Goal: Information Seeking & Learning: Understand process/instructions

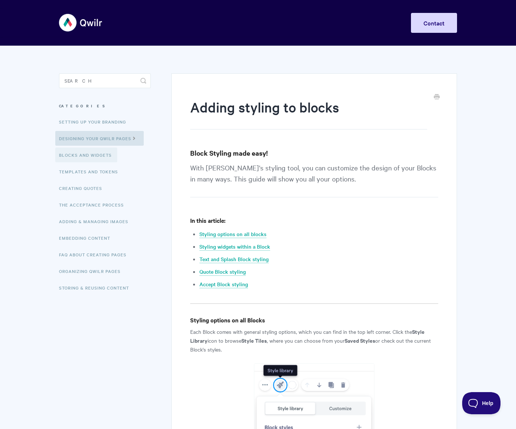
click at [81, 162] on link "Blocks and Widgets" at bounding box center [86, 154] width 62 height 15
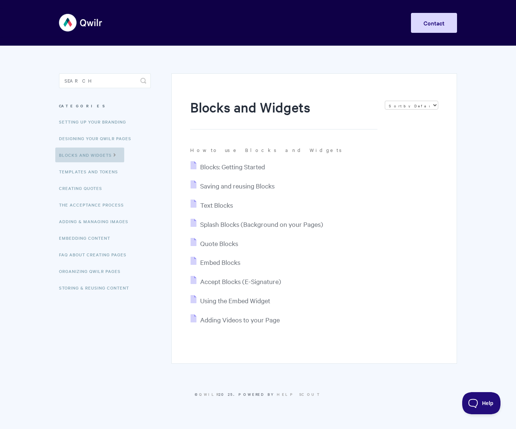
click at [118, 154] on icon at bounding box center [115, 154] width 6 height 6
click at [124, 151] on link "Blocks and Widgets" at bounding box center [89, 154] width 69 height 15
click at [220, 208] on span "Text Blocks" at bounding box center [216, 205] width 33 height 8
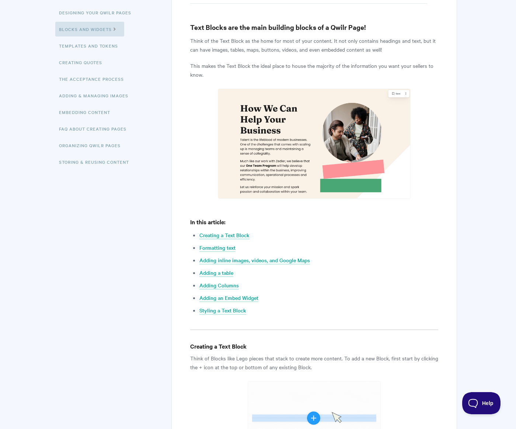
scroll to position [125, 0]
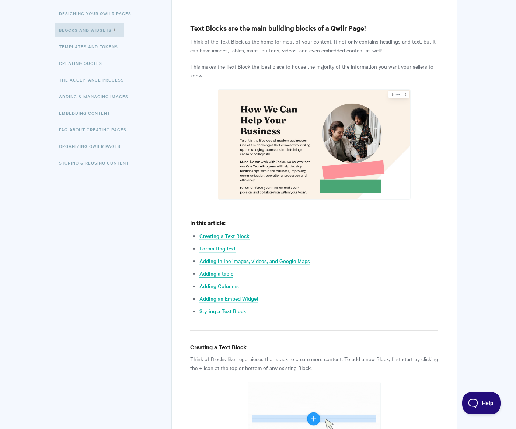
click at [215, 273] on link "Adding a table" at bounding box center [216, 273] width 34 height 8
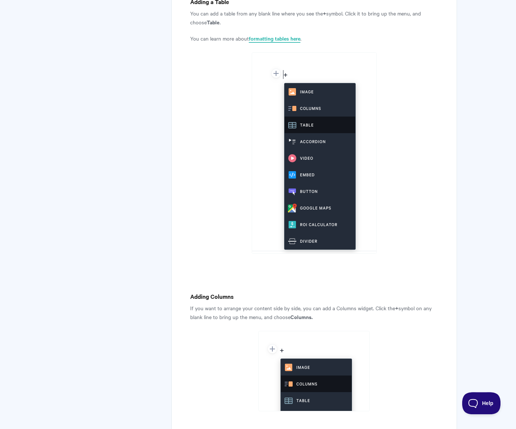
click at [282, 41] on link "formatting tables here" at bounding box center [275, 39] width 52 height 8
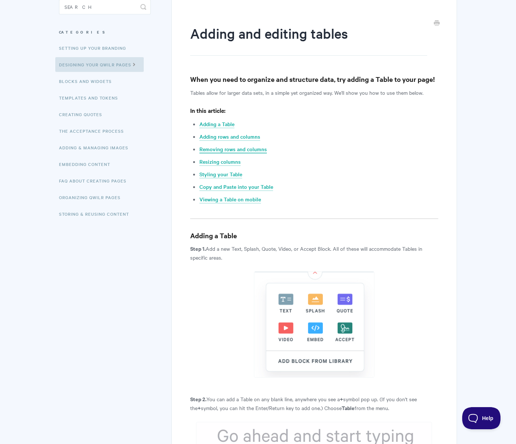
scroll to position [86, 0]
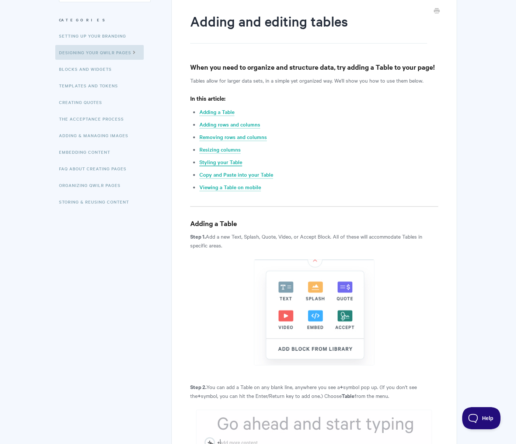
click at [207, 161] on link "Styling your Table" at bounding box center [220, 162] width 43 height 8
